Goal: Information Seeking & Learning: Learn about a topic

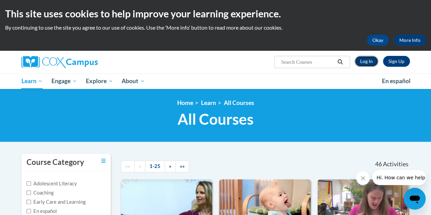
click at [372, 61] on link "Log In" at bounding box center [365, 61] width 23 height 11
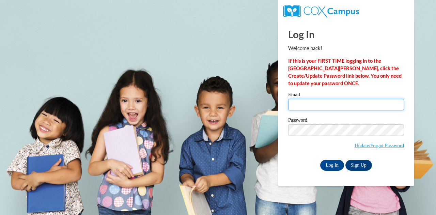
click at [311, 108] on input "Email" at bounding box center [346, 105] width 116 height 12
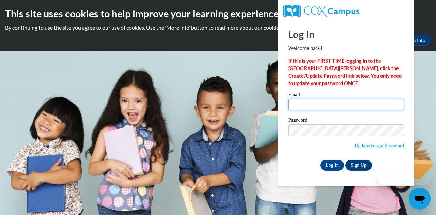
click at [311, 108] on input "Email" at bounding box center [346, 105] width 116 height 12
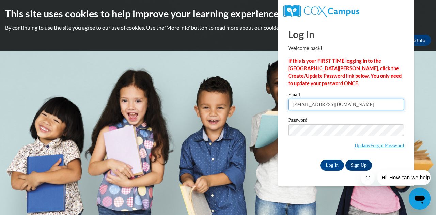
type input "aberryman6@ivytech.edu"
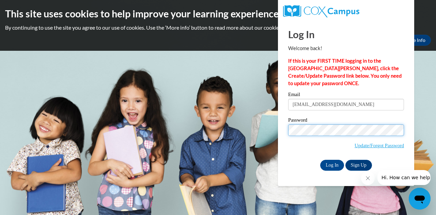
click at [320, 160] on input "Log In" at bounding box center [332, 165] width 24 height 11
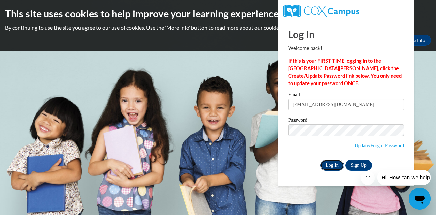
click at [328, 168] on input "Log In" at bounding box center [332, 165] width 24 height 11
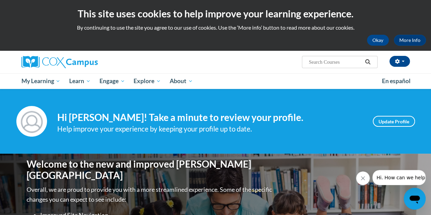
click at [315, 64] on input "Search..." at bounding box center [335, 62] width 54 height 8
type input "assessing"
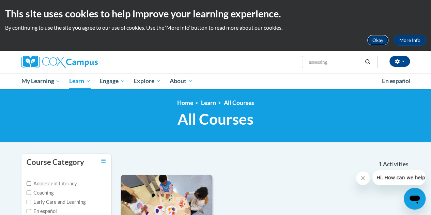
click at [371, 39] on button "Okay" at bounding box center [378, 40] width 22 height 11
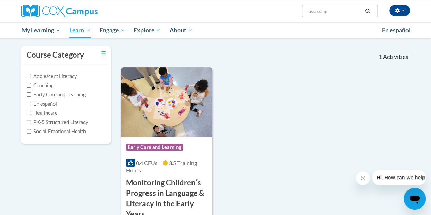
scroll to position [44, 0]
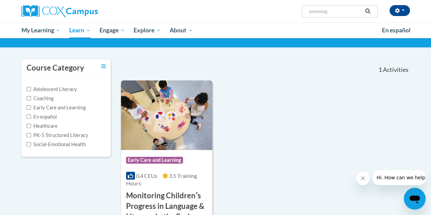
click at [337, 12] on input "assessing" at bounding box center [335, 11] width 54 height 8
type input "assessing children"
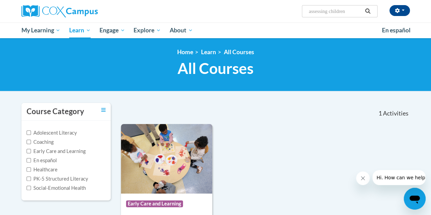
click at [349, 17] on span "Search Search... assessing children" at bounding box center [339, 11] width 75 height 12
click at [342, 7] on input "assessing children" at bounding box center [335, 11] width 54 height 8
type input "assessing our students"
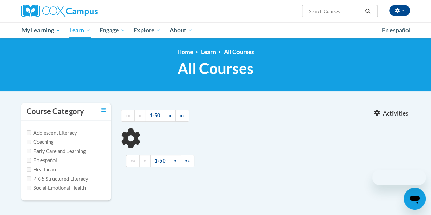
type input "assessing our students"
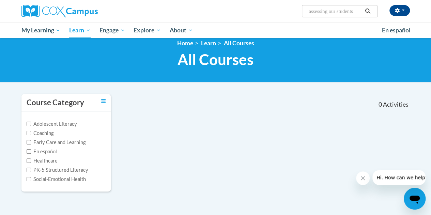
scroll to position [3, 0]
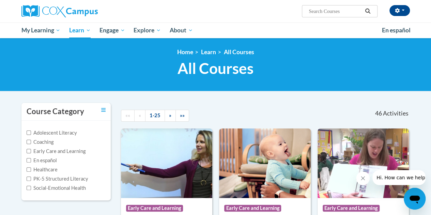
scroll to position [188, 0]
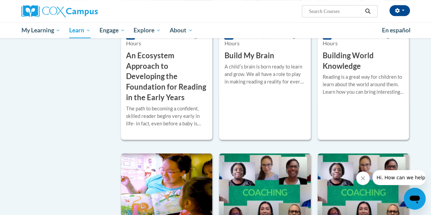
click at [429, 17] on div "Ashley Sullivan (America/New_York UTC-04:00) My Profile Inbox My Transcripts Lo…" at bounding box center [215, 19] width 431 height 38
click at [332, 11] on input "Search..." at bounding box center [335, 11] width 54 height 8
type input "assessing our students"
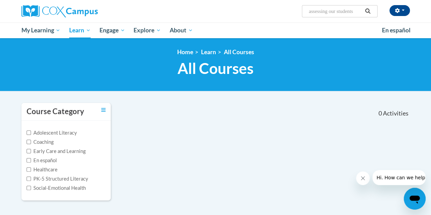
click at [340, 7] on input "assessing our students" at bounding box center [335, 11] width 54 height 8
type input "students"
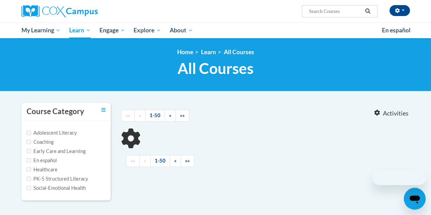
type input "students"
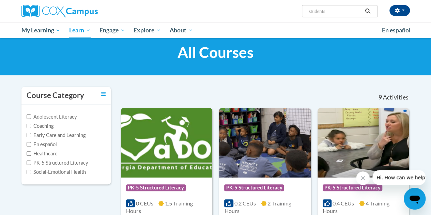
scroll to position [13, 0]
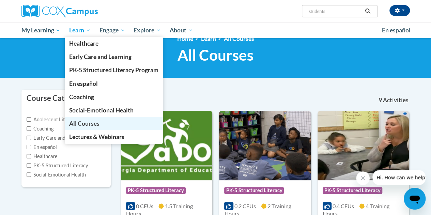
click at [84, 124] on span "All Courses" at bounding box center [84, 123] width 30 height 7
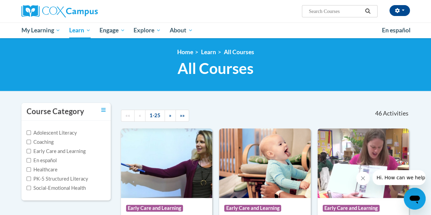
click at [78, 177] on label "PK-5 Structured Literacy" at bounding box center [58, 178] width 62 height 7
click at [31, 177] on input "PK-5 Structured Literacy" at bounding box center [29, 178] width 4 height 4
checkbox input "true"
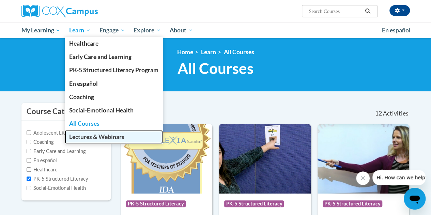
click at [82, 136] on span "Lectures & Webinars" at bounding box center [96, 136] width 55 height 7
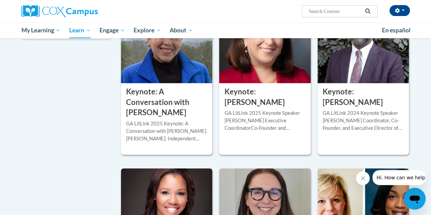
scroll to position [52, 0]
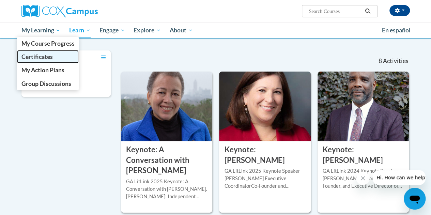
click at [45, 62] on link "Certificates" at bounding box center [48, 56] width 62 height 13
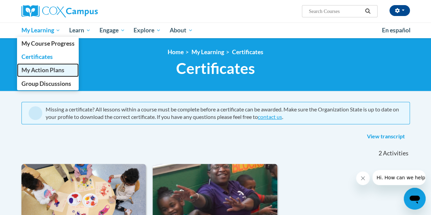
click at [43, 68] on span "My Action Plans" at bounding box center [42, 69] width 43 height 7
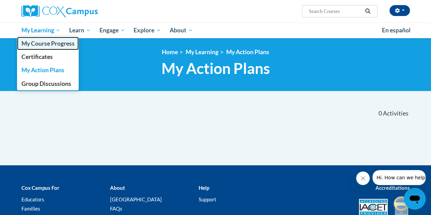
click at [47, 46] on span "My Course Progress" at bounding box center [47, 43] width 53 height 7
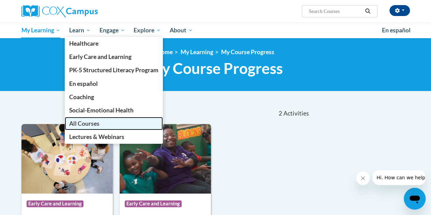
click at [86, 121] on span "All Courses" at bounding box center [84, 123] width 30 height 7
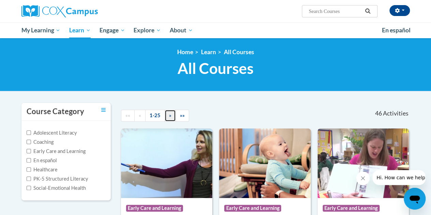
click at [170, 119] on link "»" at bounding box center [169, 116] width 11 height 12
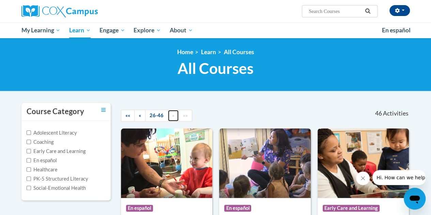
click at [174, 115] on link "»" at bounding box center [173, 116] width 11 height 12
click at [142, 115] on link "«" at bounding box center [139, 116] width 11 height 12
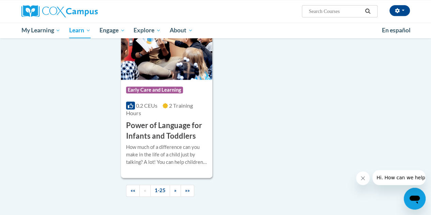
scroll to position [1682, 0]
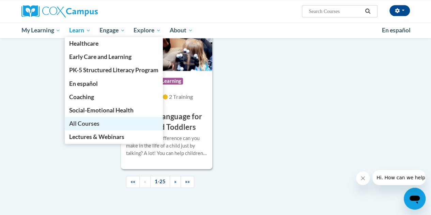
click at [76, 121] on span "All Courses" at bounding box center [84, 123] width 30 height 7
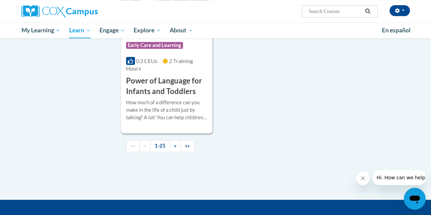
scroll to position [1787, 0]
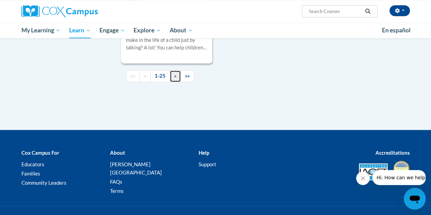
click at [175, 70] on link "»" at bounding box center [175, 76] width 11 height 12
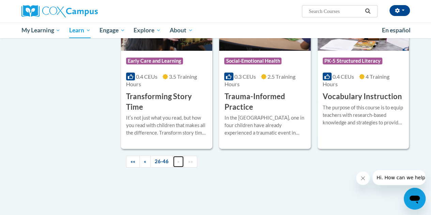
scroll to position [1266, 0]
